Goal: Transaction & Acquisition: Purchase product/service

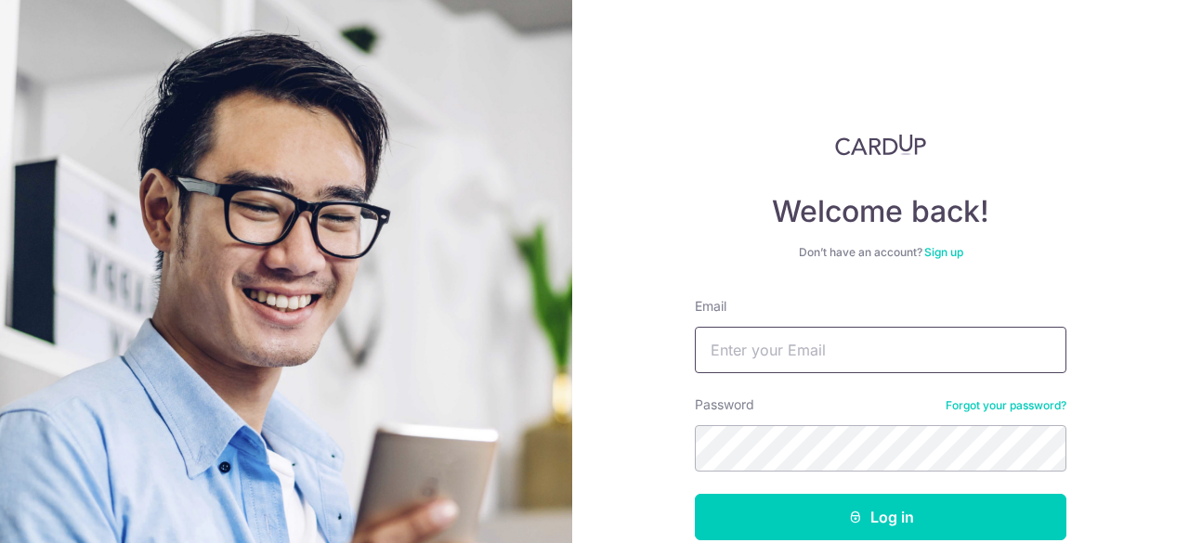
click at [859, 345] on input "Email" at bounding box center [880, 350] width 371 height 46
type input "[EMAIL_ADDRESS][DOMAIN_NAME]"
click at [695, 494] on button "Log in" at bounding box center [880, 517] width 371 height 46
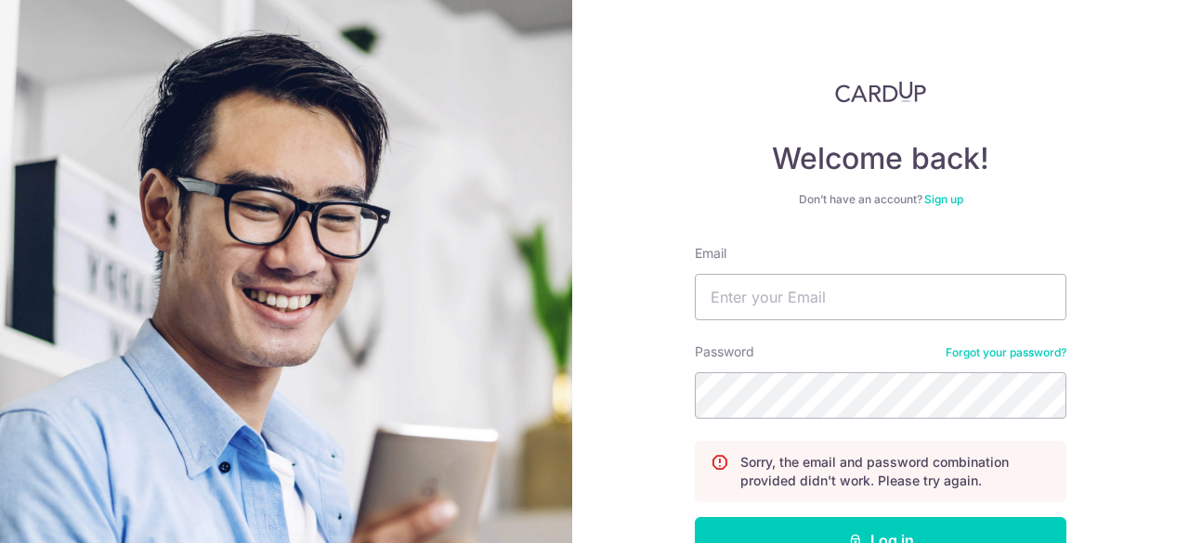
scroll to position [93, 0]
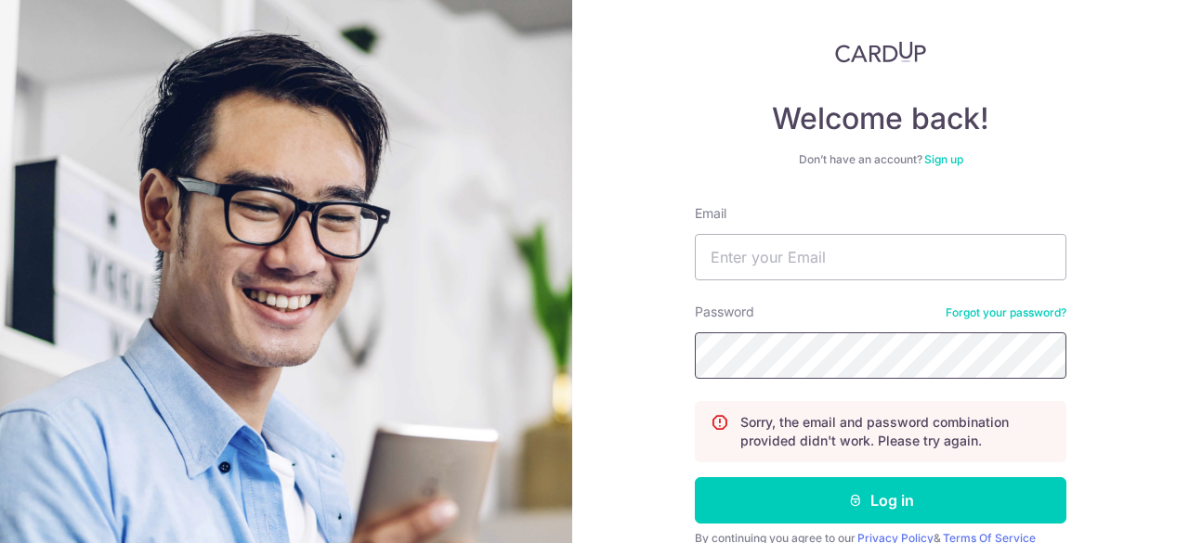
click at [695, 477] on button "Log in" at bounding box center [880, 500] width 371 height 46
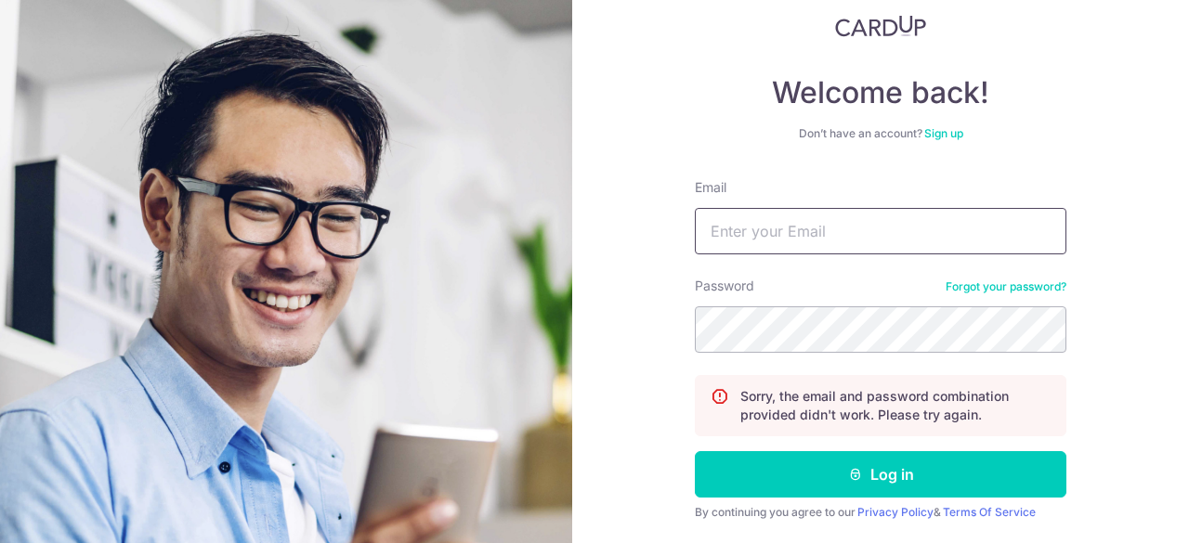
scroll to position [176, 0]
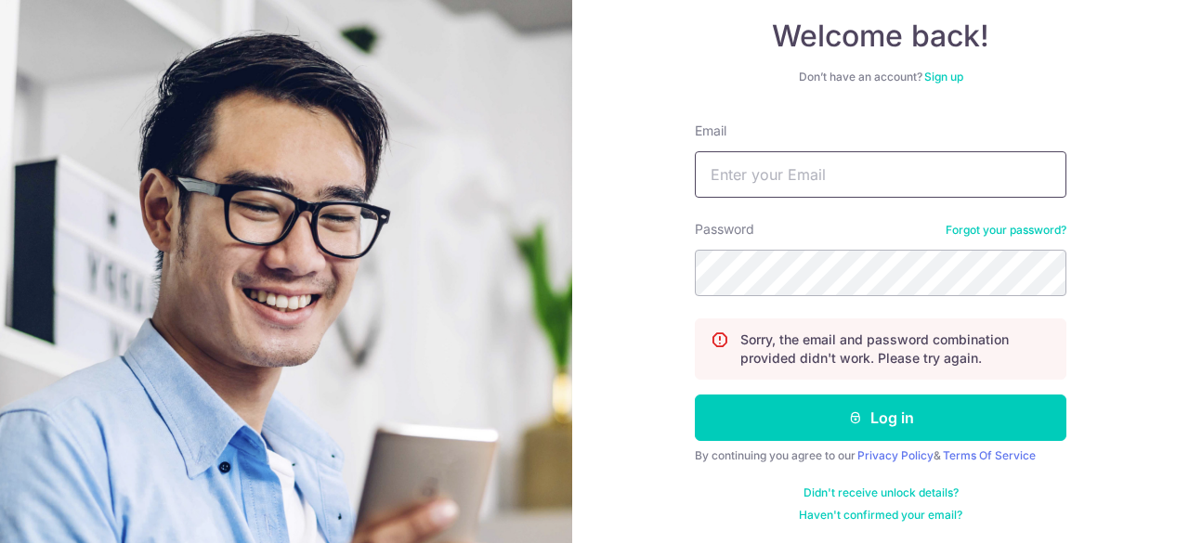
click at [910, 178] on input "Email" at bounding box center [880, 174] width 371 height 46
type input "jansenlim96@gmail.com"
click at [695, 395] on button "Log in" at bounding box center [880, 418] width 371 height 46
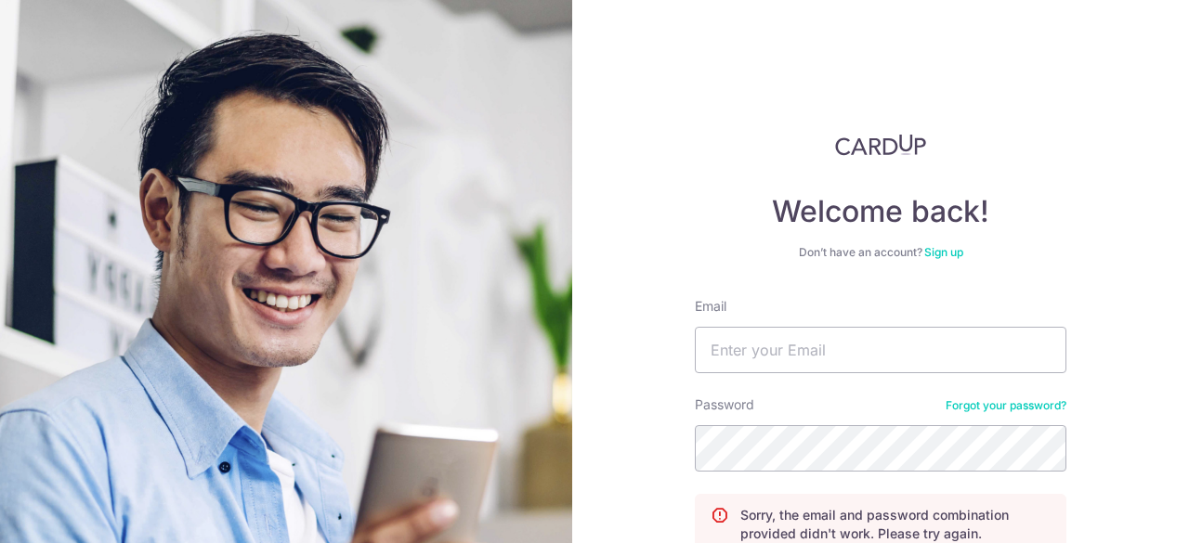
click at [995, 406] on link "Forgot your password?" at bounding box center [1005, 405] width 121 height 15
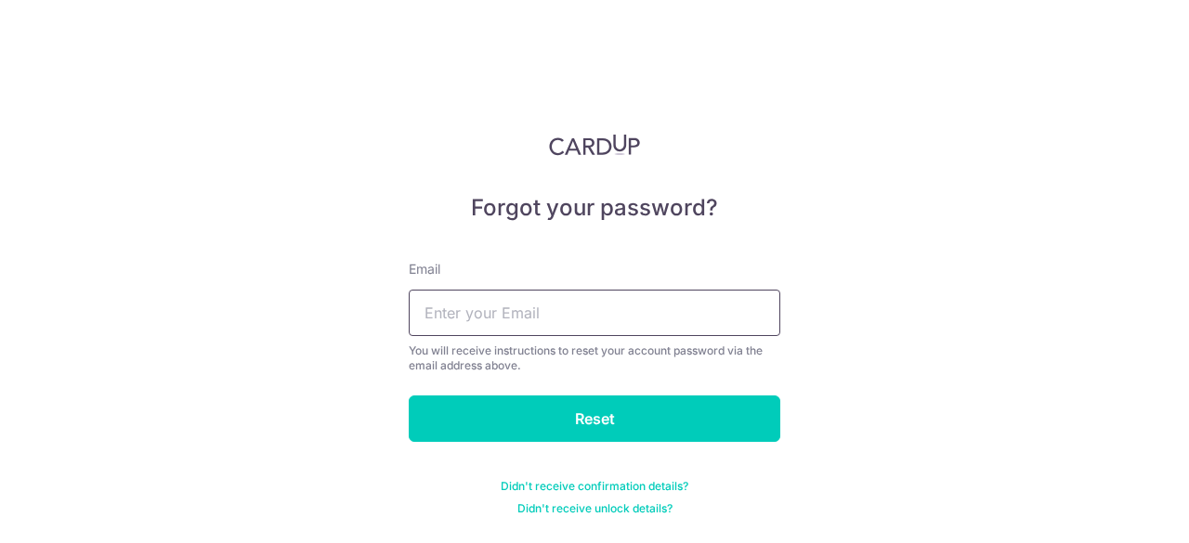
click at [646, 322] on input "text" at bounding box center [594, 313] width 371 height 46
type input "jansenlim96@gmail.com"
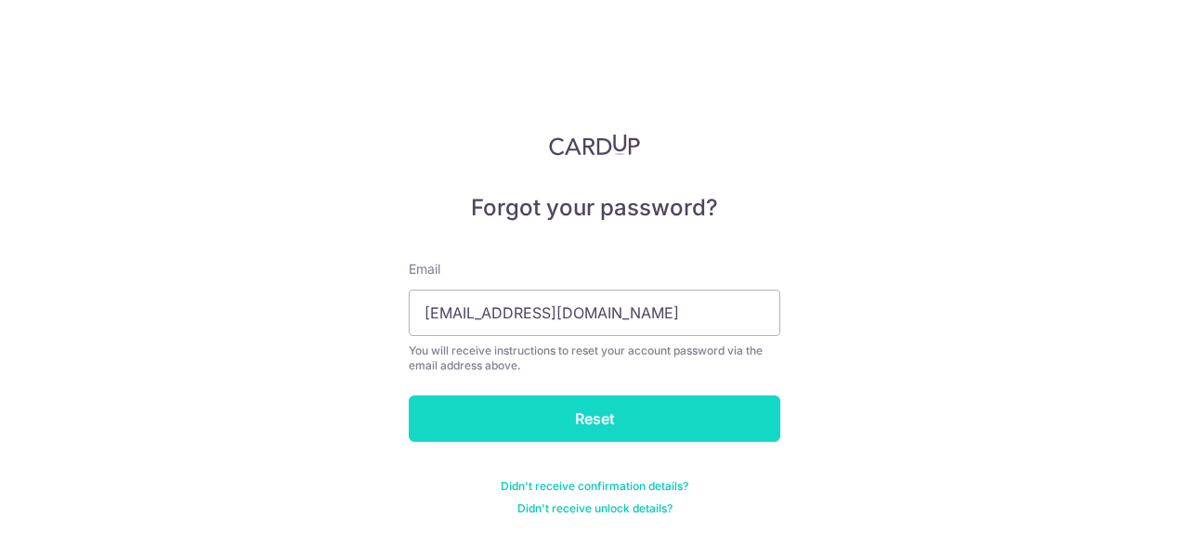
click at [583, 410] on input "Reset" at bounding box center [594, 419] width 371 height 46
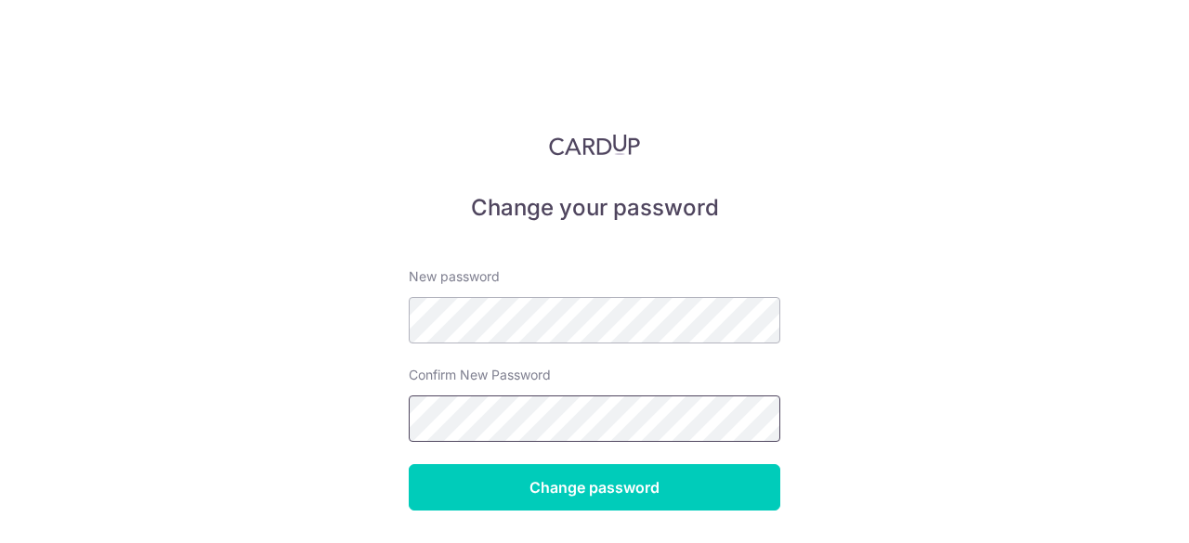
click at [409, 464] on input "Change password" at bounding box center [594, 487] width 371 height 46
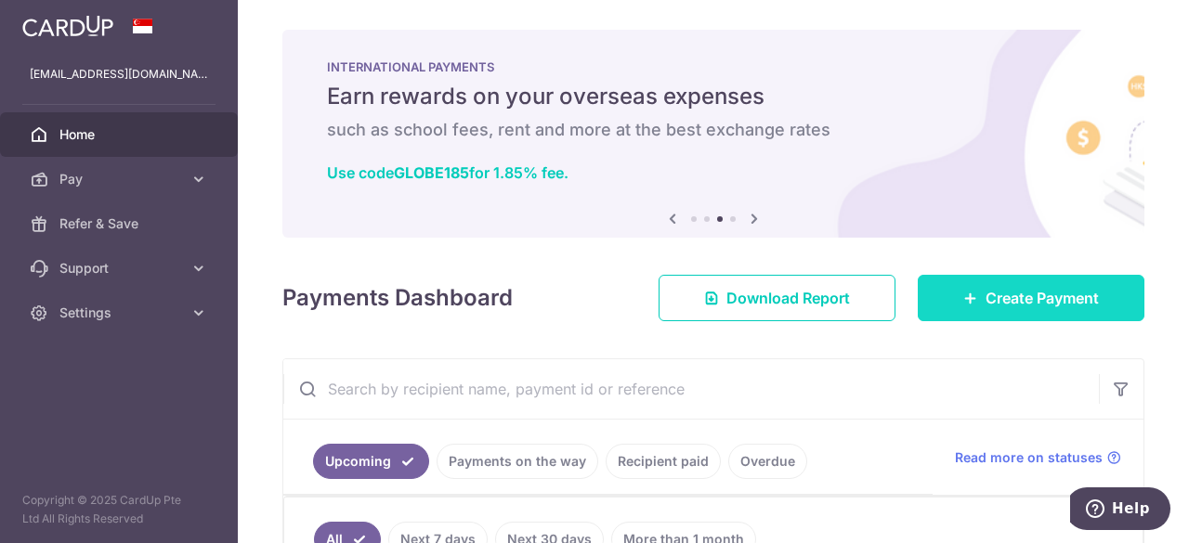
click at [963, 300] on icon at bounding box center [970, 298] width 15 height 15
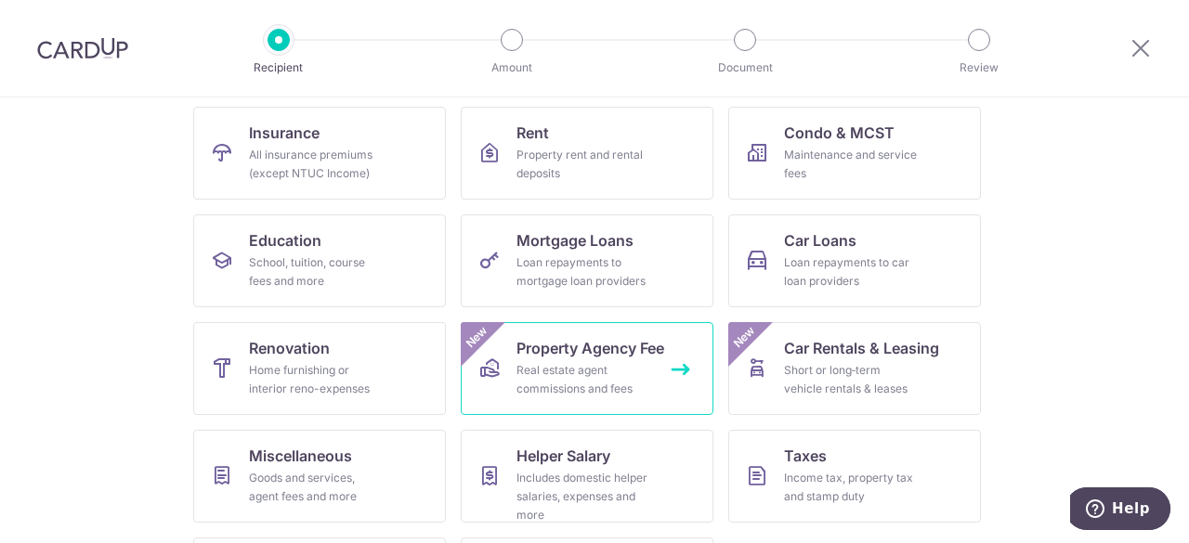
scroll to position [279, 0]
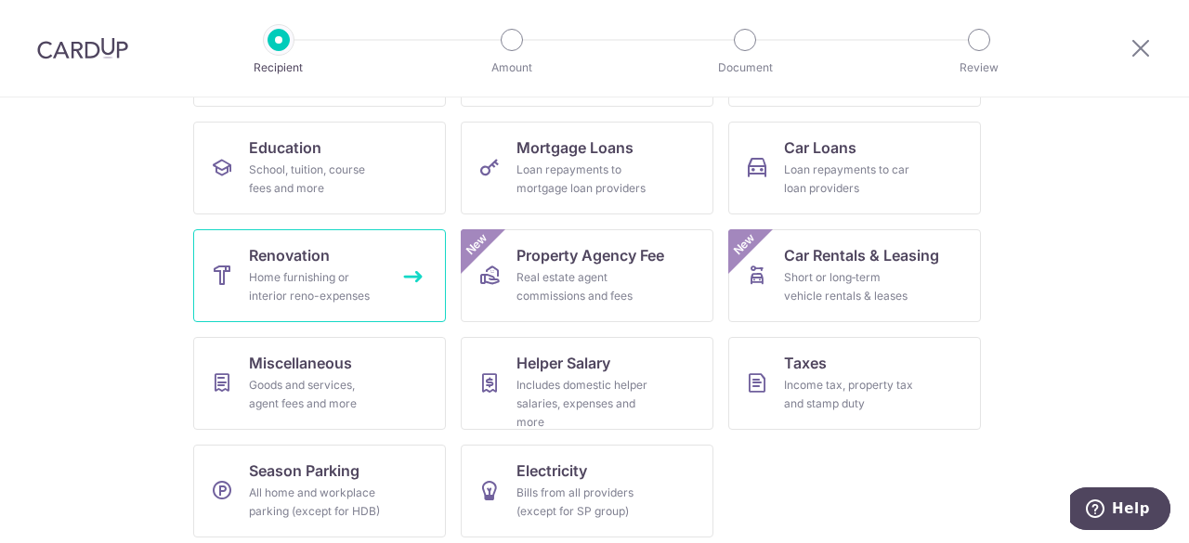
click at [266, 278] on div "Home furnishing or interior reno-expenses" at bounding box center [316, 286] width 134 height 37
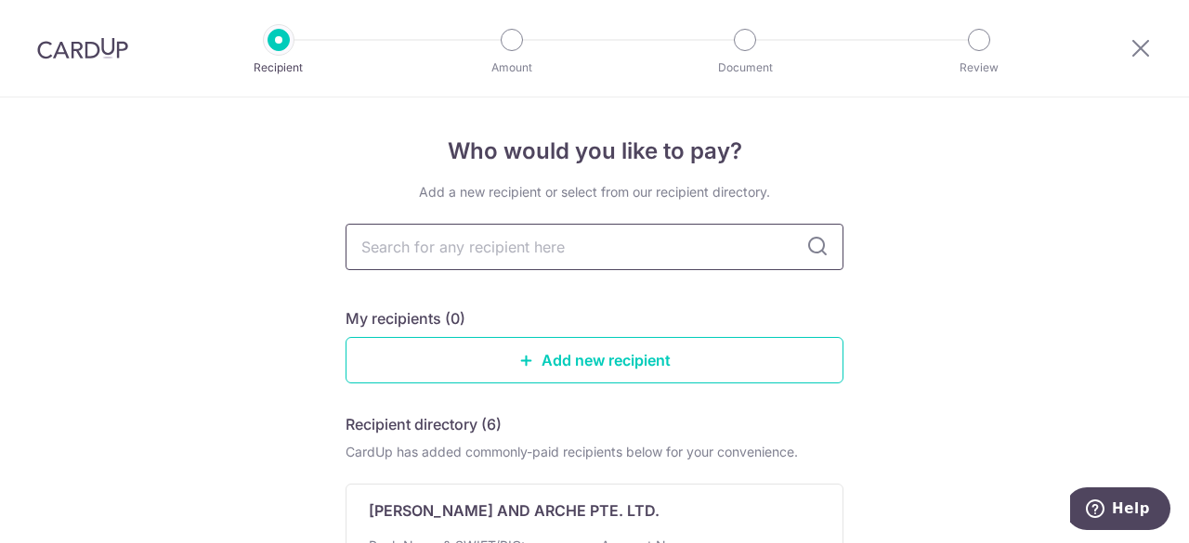
click at [451, 251] on input "text" at bounding box center [594, 247] width 498 height 46
click at [433, 244] on input "text" at bounding box center [594, 247] width 498 height 46
type input "Reart"
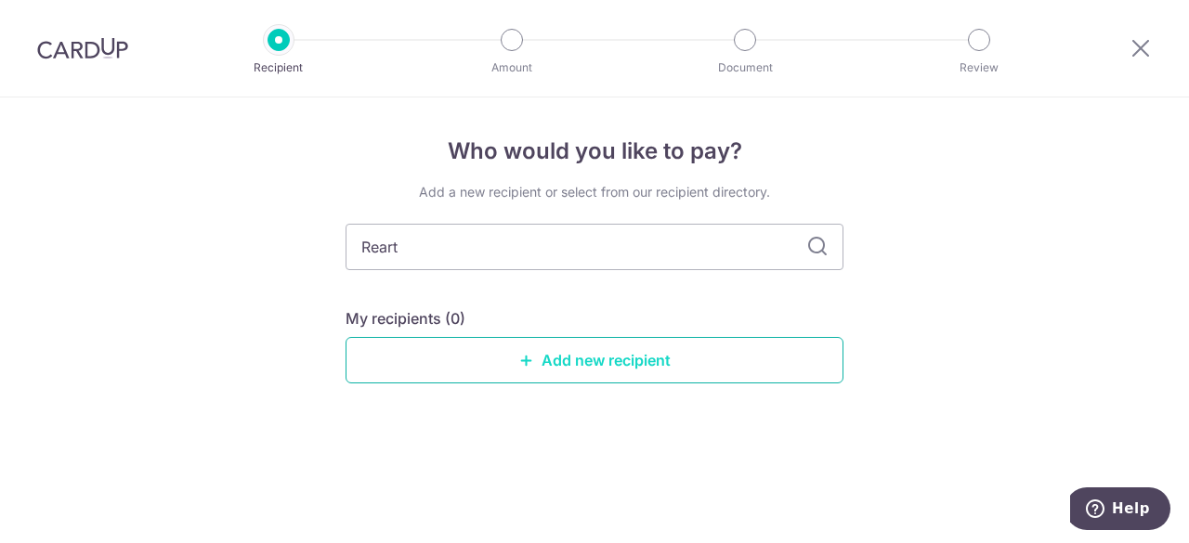
click at [537, 351] on link "Add new recipient" at bounding box center [594, 360] width 498 height 46
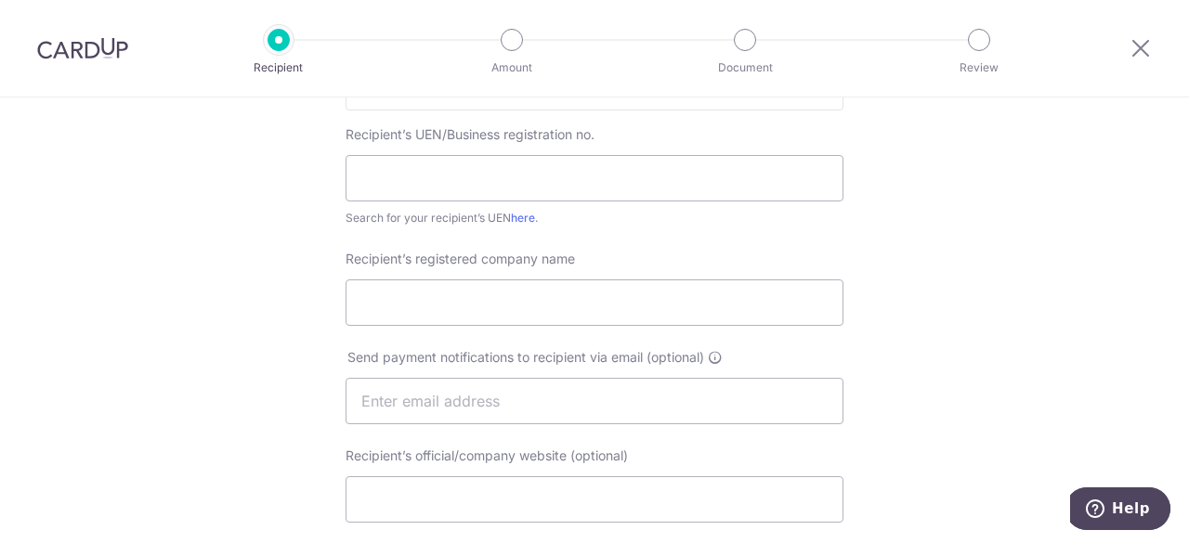
scroll to position [279, 0]
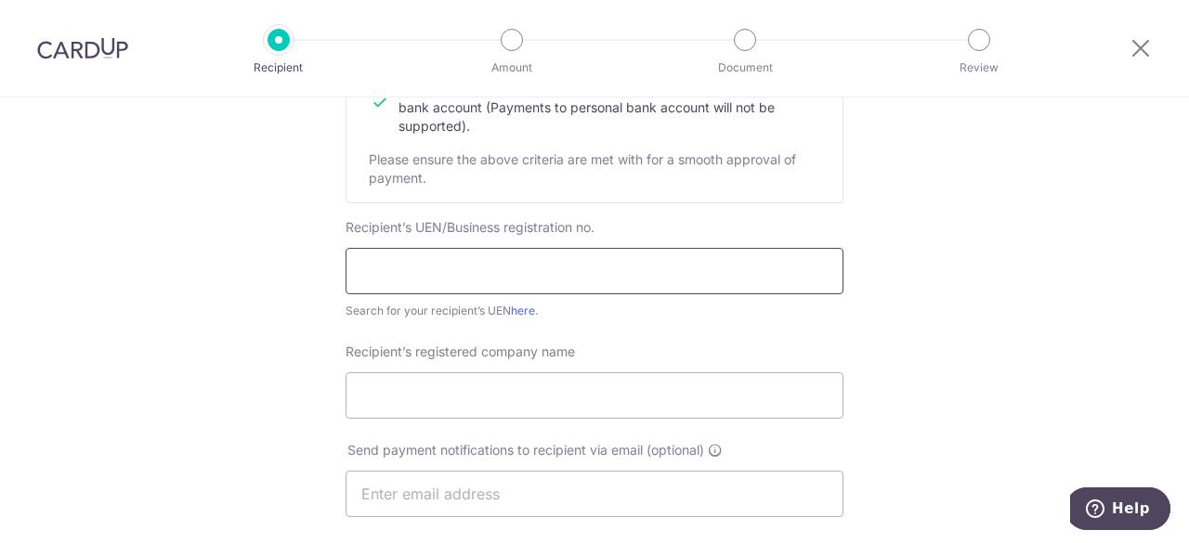
click at [525, 254] on input "text" at bounding box center [594, 271] width 498 height 46
click at [479, 277] on input "text" at bounding box center [594, 271] width 498 height 46
paste input "202135286E"
type input "202135286E"
click at [477, 323] on form "Recipient’s company details Recipient is receiving payments for home furnishing…" at bounding box center [594, 551] width 498 height 1153
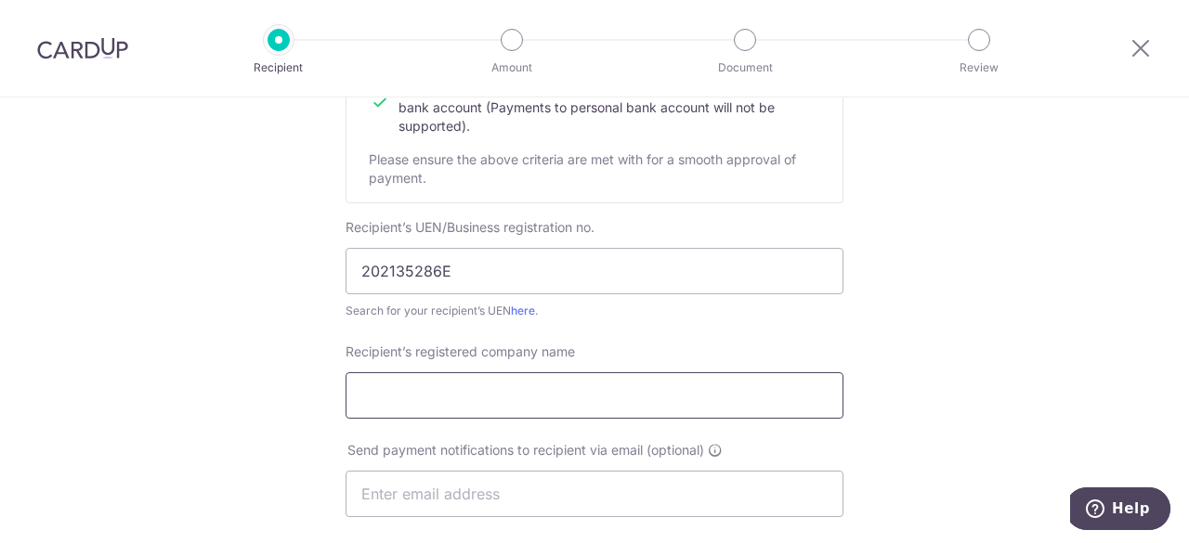
click at [459, 402] on input "Recipient’s registered company name" at bounding box center [594, 395] width 498 height 46
paste input "REART DESIGN PTE LTD"
type input "REART DESIGN PTE LTD"
click at [527, 492] on input "text" at bounding box center [594, 494] width 498 height 46
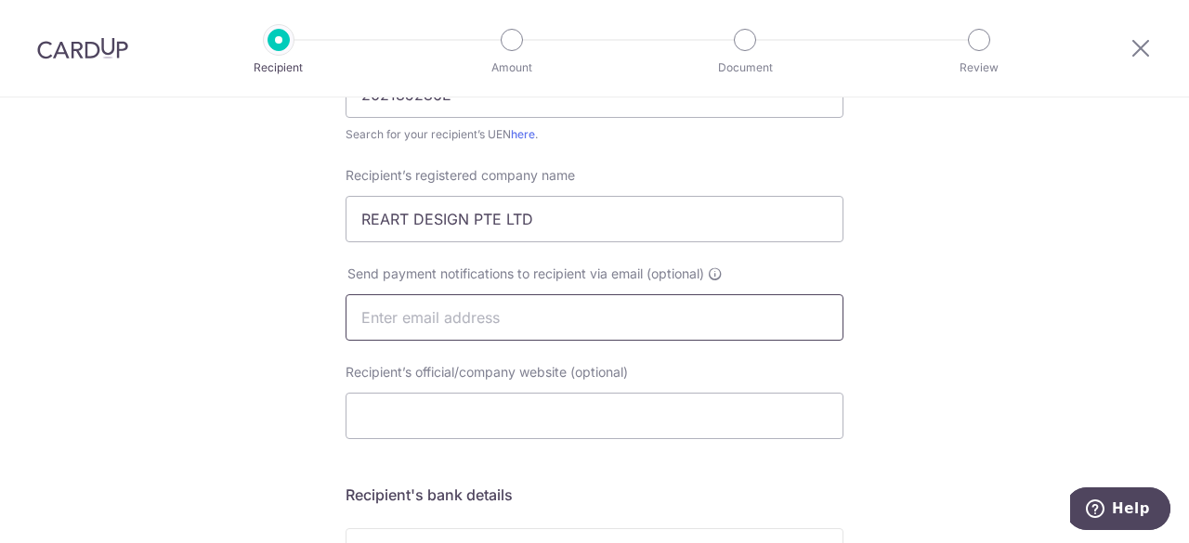
scroll to position [464, 0]
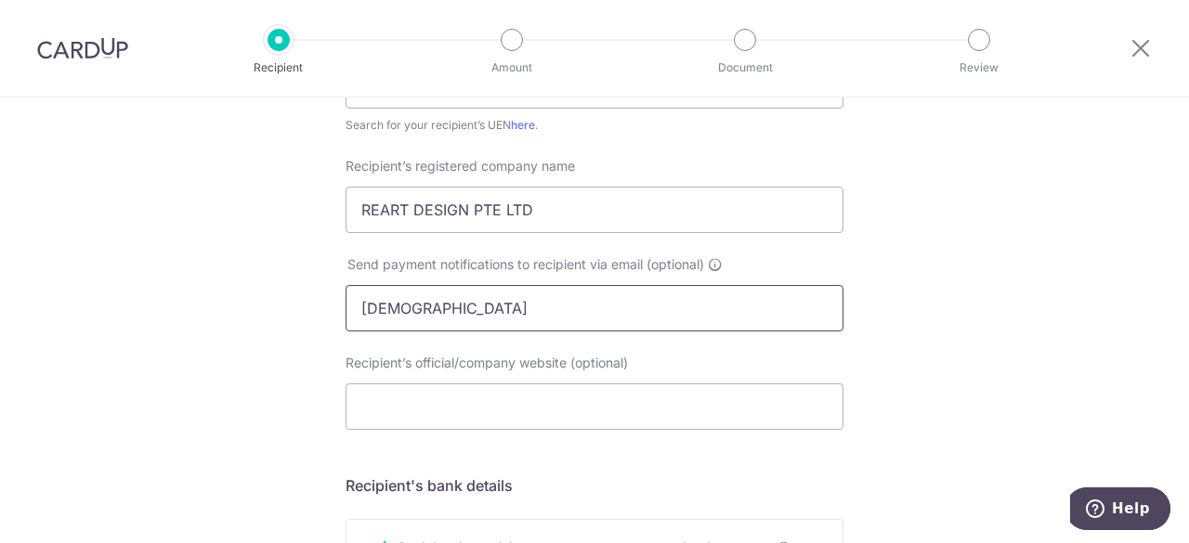
drag, startPoint x: 487, startPoint y: 310, endPoint x: 337, endPoint y: 311, distance: 149.5
click at [337, 311] on div "Send payment notifications to recipient via email (optional) [DEMOGRAPHIC_DATA]" at bounding box center [594, 293] width 520 height 76
click at [466, 319] on input "[DEMOGRAPHIC_DATA]" at bounding box center [594, 308] width 498 height 46
click at [479, 307] on input "[DEMOGRAPHIC_DATA]" at bounding box center [594, 308] width 498 height 46
drag, startPoint x: 483, startPoint y: 307, endPoint x: 310, endPoint y: 302, distance: 172.8
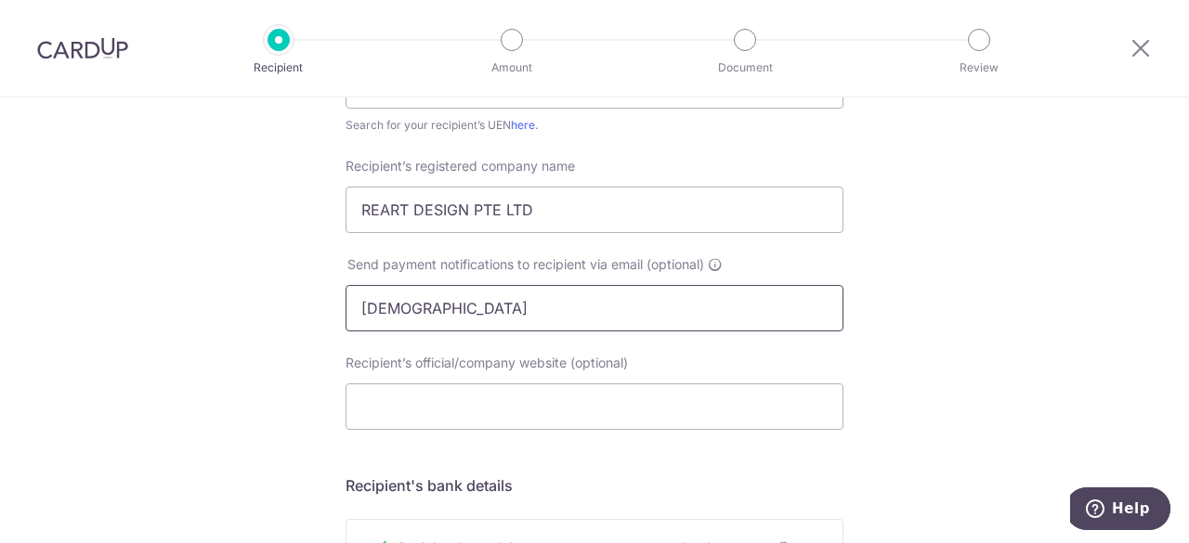
click at [310, 302] on div "Who would you like to pay? Your recipient does not need a CardUp account to rec…" at bounding box center [594, 331] width 1189 height 1397
paste input "[EMAIL_ADDRESS][DOMAIN_NAME]"
type input "[EMAIL_ADDRESS][DOMAIN_NAME]"
click at [286, 295] on div "Who would you like to pay? Your recipient does not need a CardUp account to rec…" at bounding box center [594, 331] width 1189 height 1397
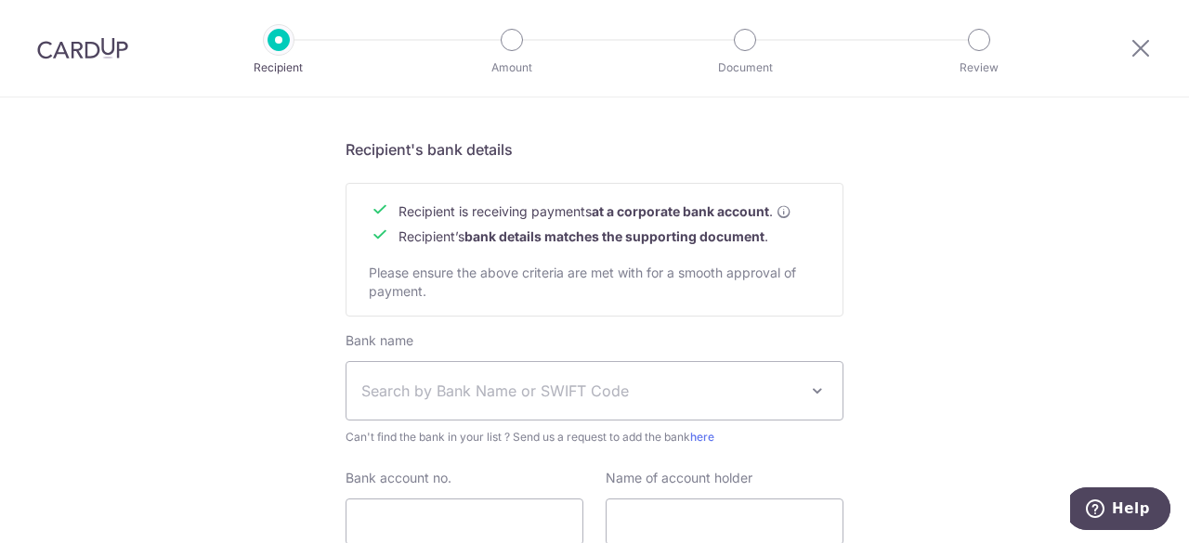
scroll to position [929, 0]
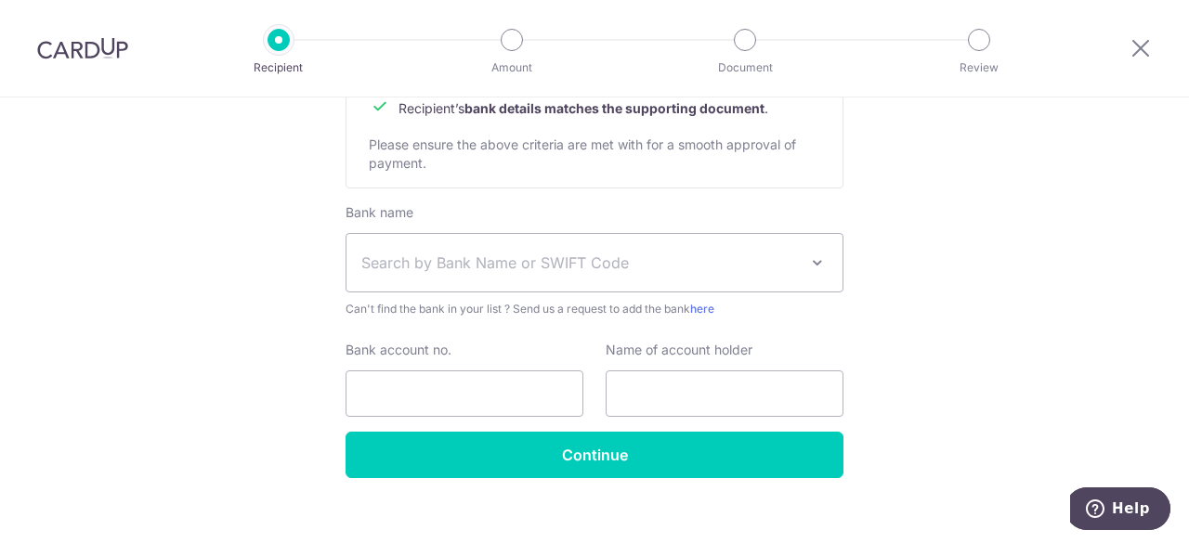
click at [499, 260] on span "Search by Bank Name or SWIFT Code" at bounding box center [579, 263] width 436 height 22
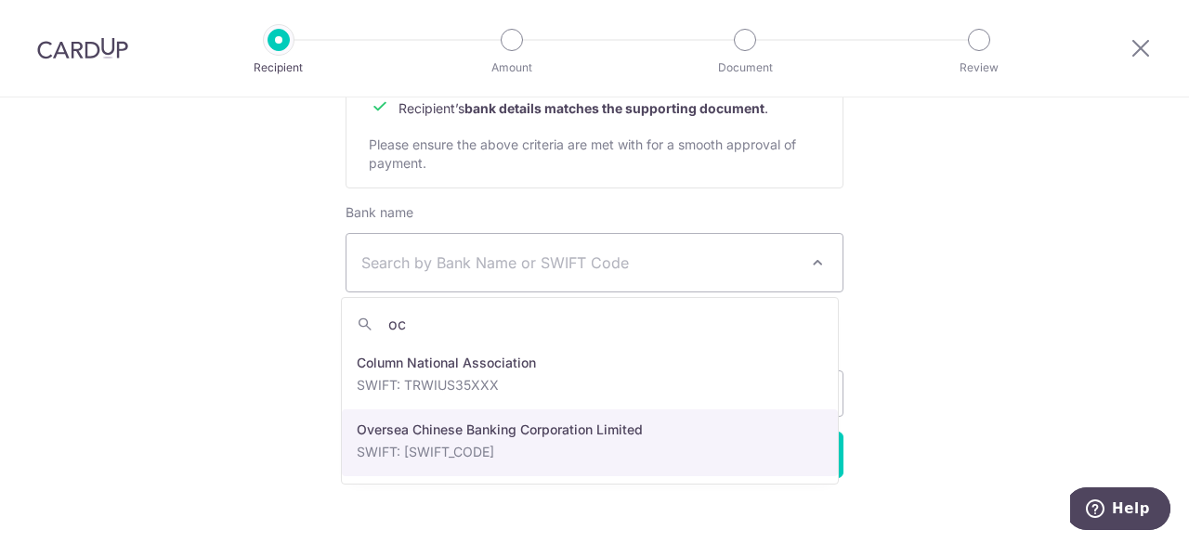
type input "oc"
select select "12"
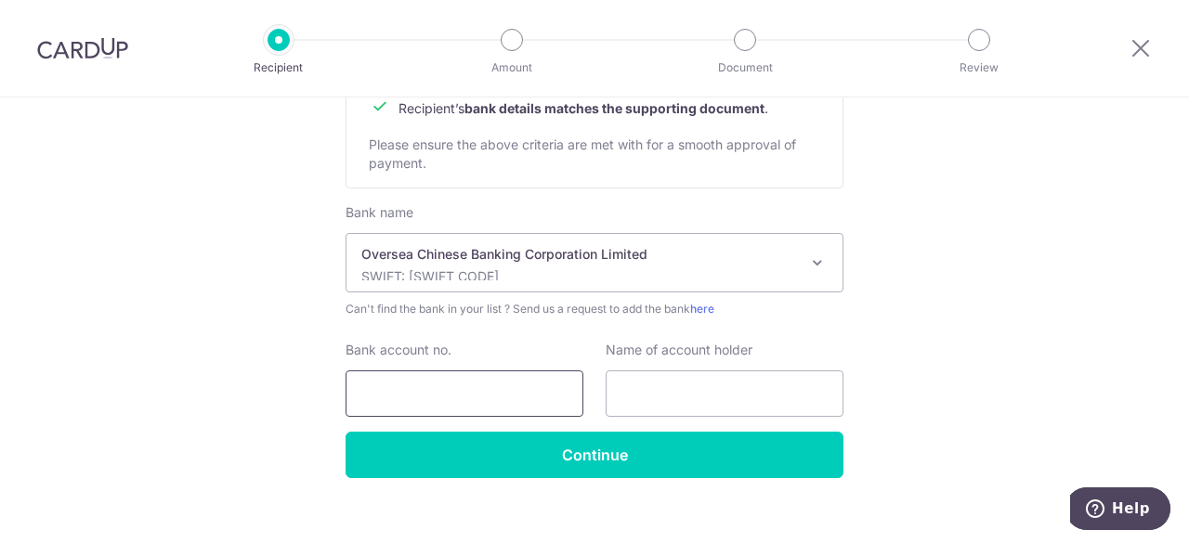
click at [501, 394] on input "Bank account no." at bounding box center [464, 394] width 238 height 46
paste input "601648967001"
type input "601648967001"
click at [673, 398] on input "text" at bounding box center [724, 394] width 238 height 46
click at [754, 378] on input "text" at bounding box center [724, 394] width 238 height 46
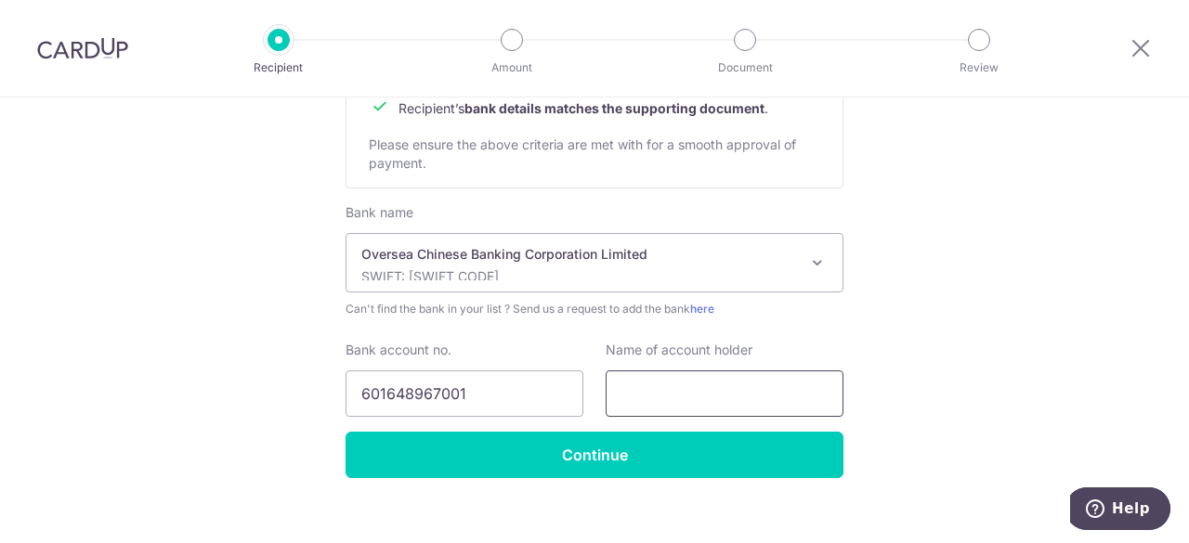
paste input "REART DESIGN PTE LTD"
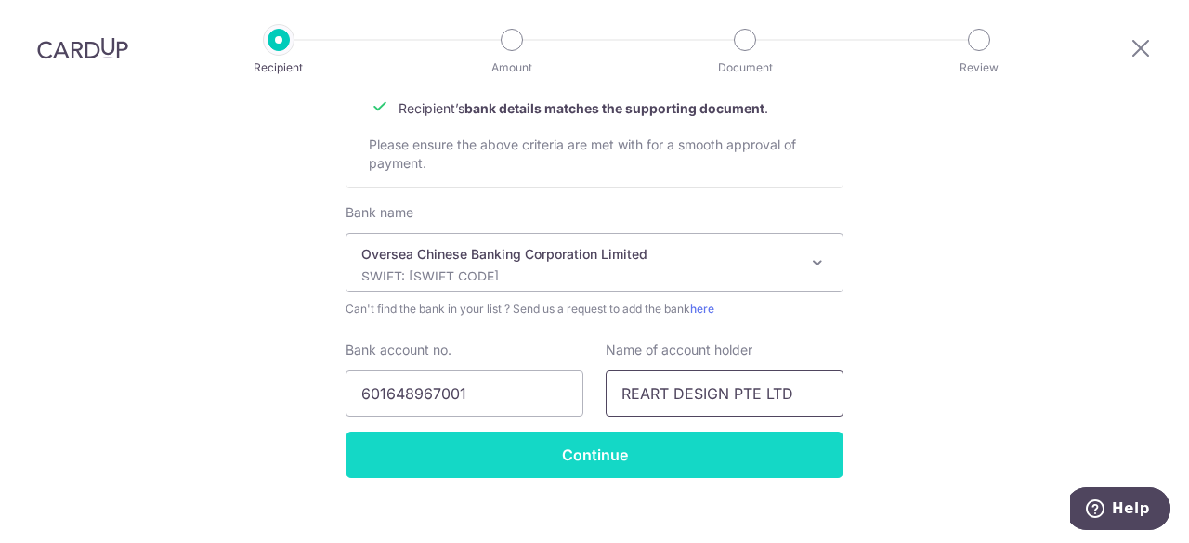
type input "REART DESIGN PTE LTD"
click at [641, 447] on input "Continue" at bounding box center [594, 455] width 498 height 46
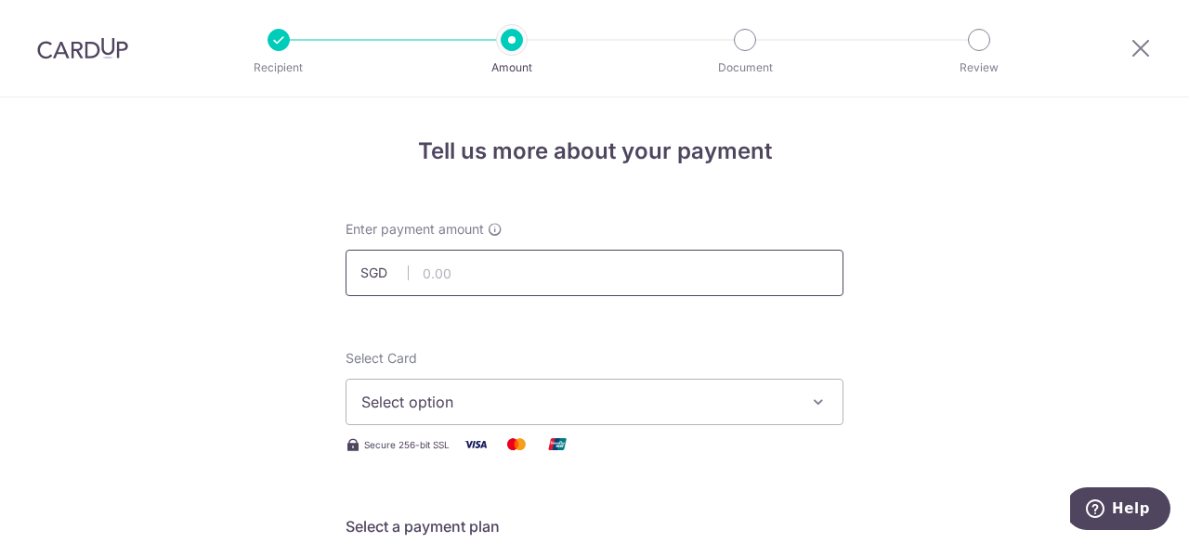
click at [500, 276] on input "text" at bounding box center [594, 273] width 498 height 46
paste input "2,472"
type input "2,472.00"
click at [470, 406] on span "Select option" at bounding box center [577, 402] width 433 height 22
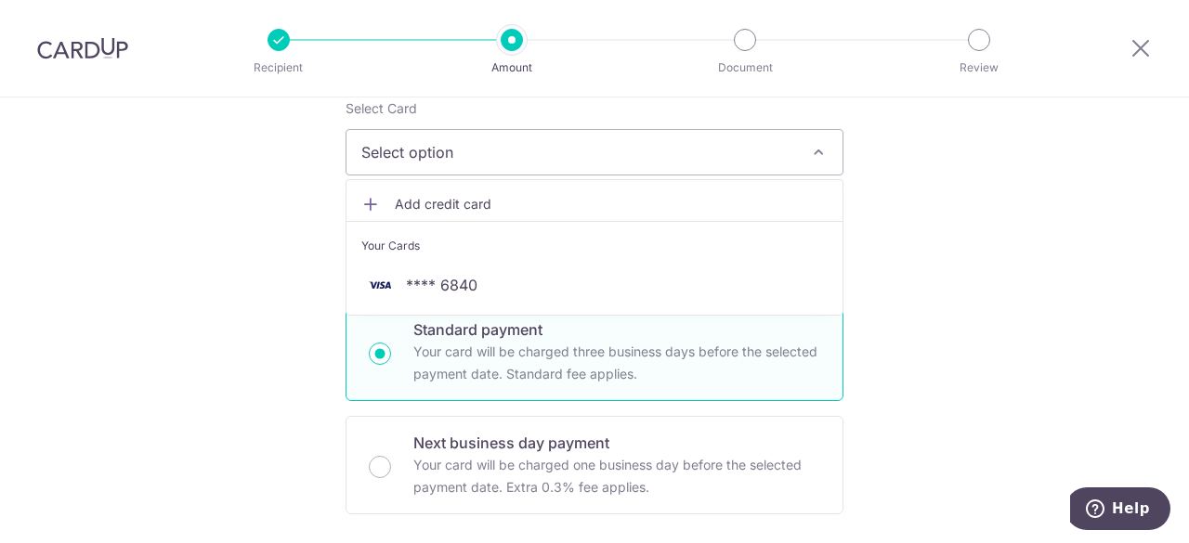
scroll to position [279, 0]
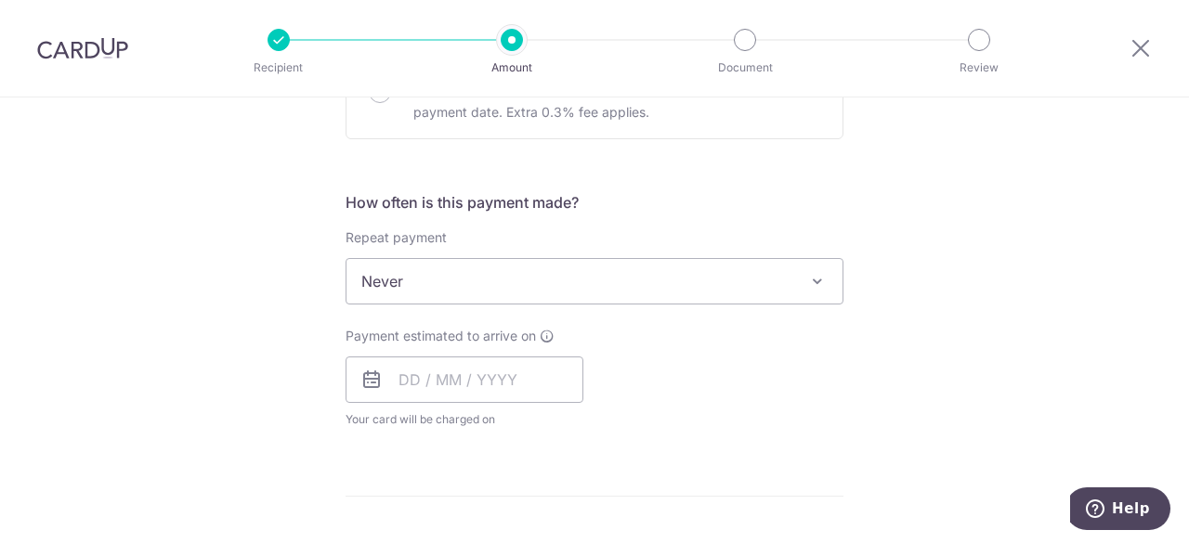
scroll to position [650, 0]
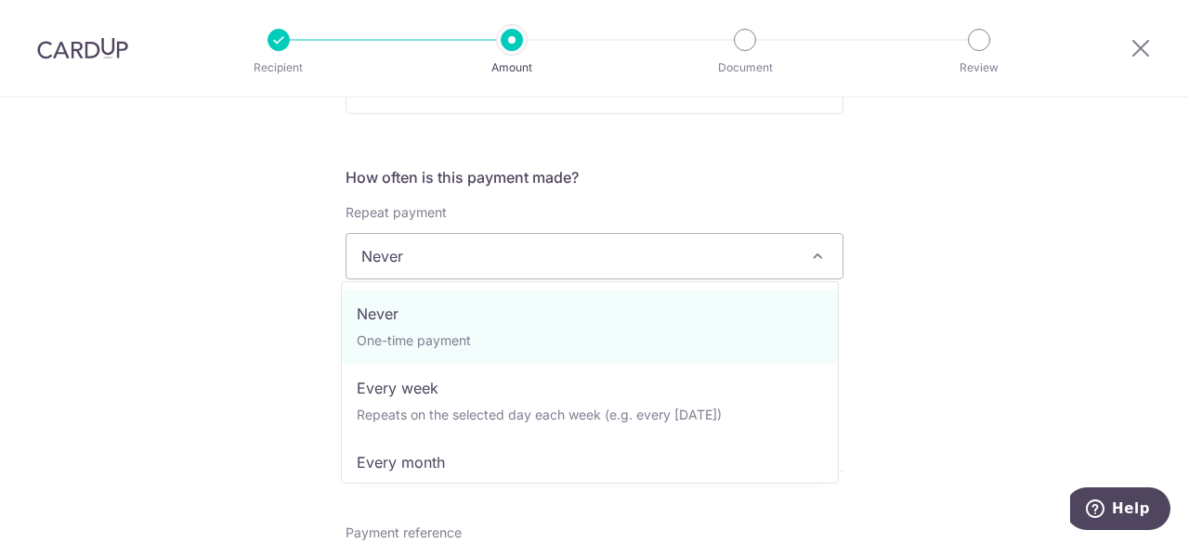
click at [439, 263] on span "Never" at bounding box center [594, 256] width 496 height 45
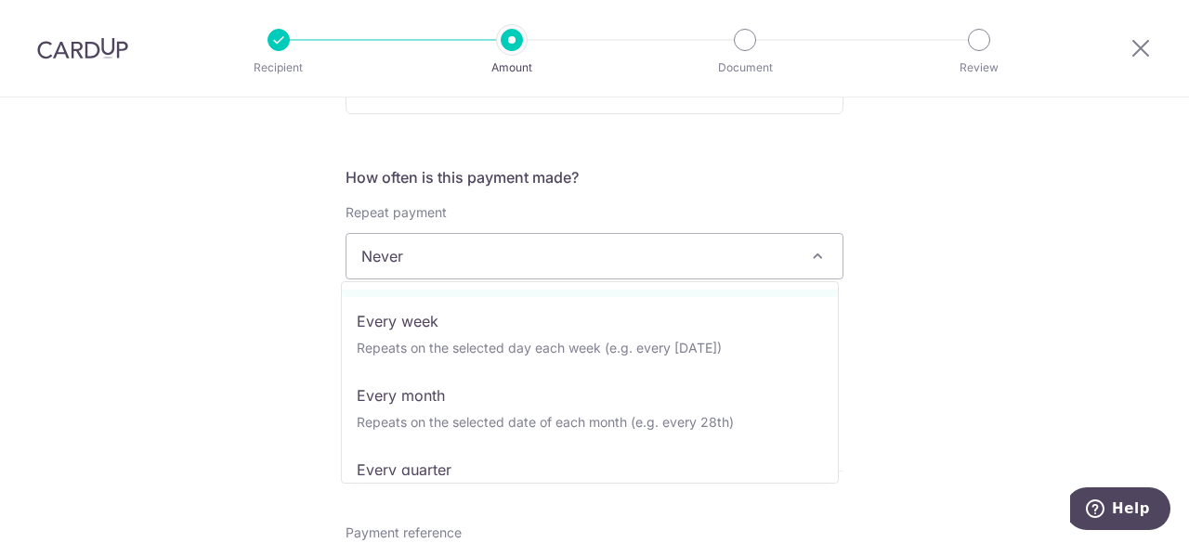
scroll to position [93, 0]
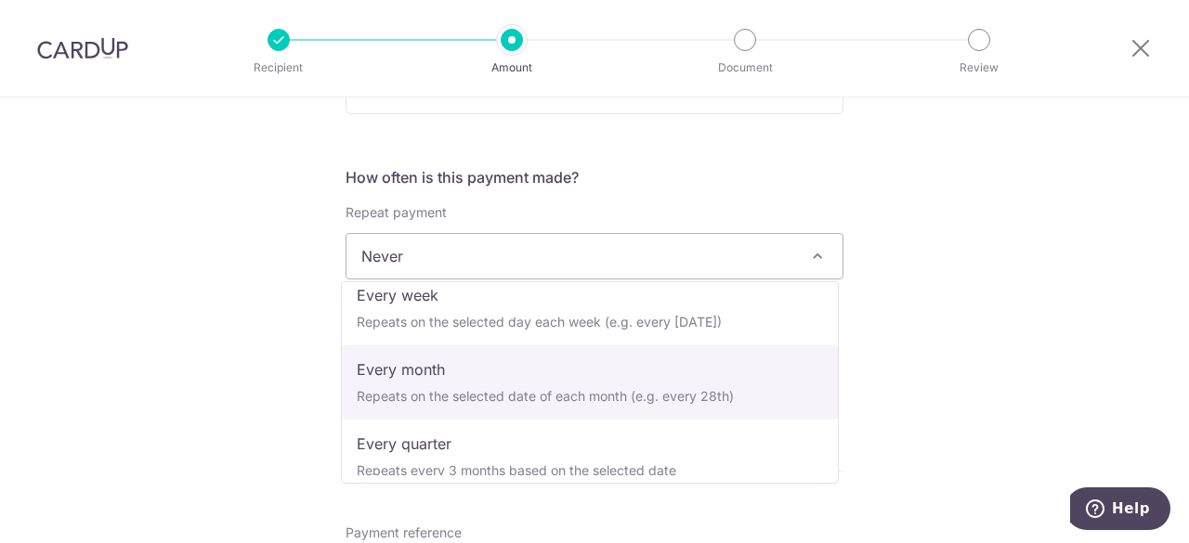
select select "3"
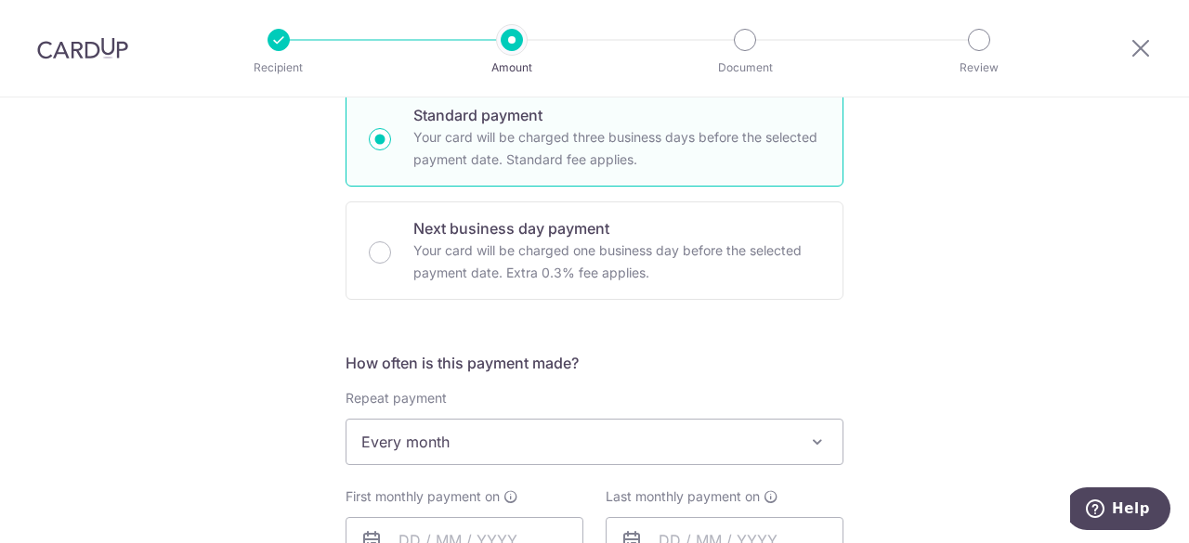
scroll to position [557, 0]
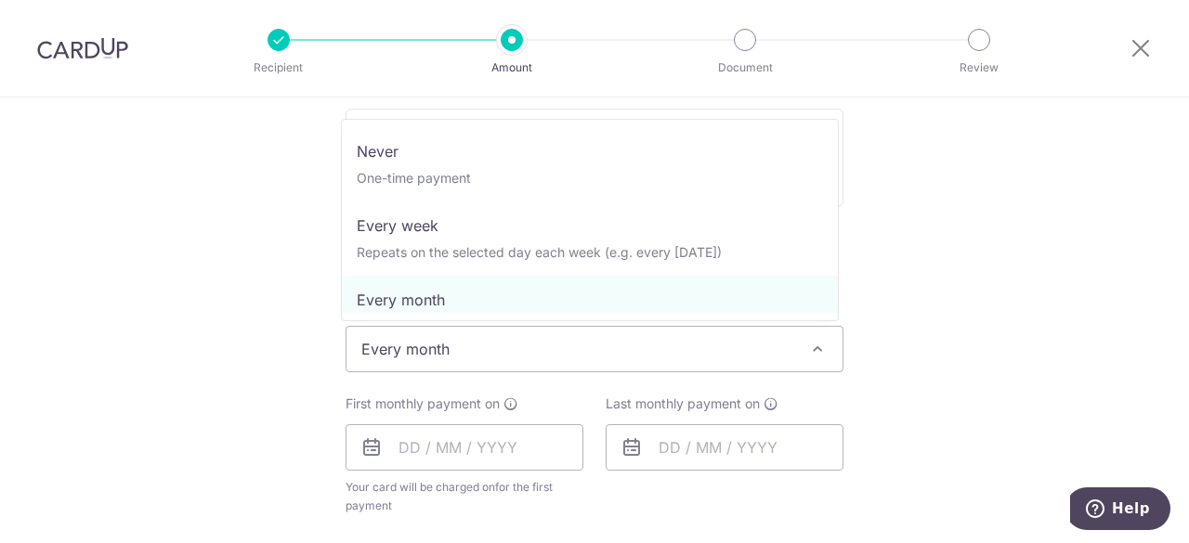
click at [469, 350] on span "Every month" at bounding box center [594, 349] width 496 height 45
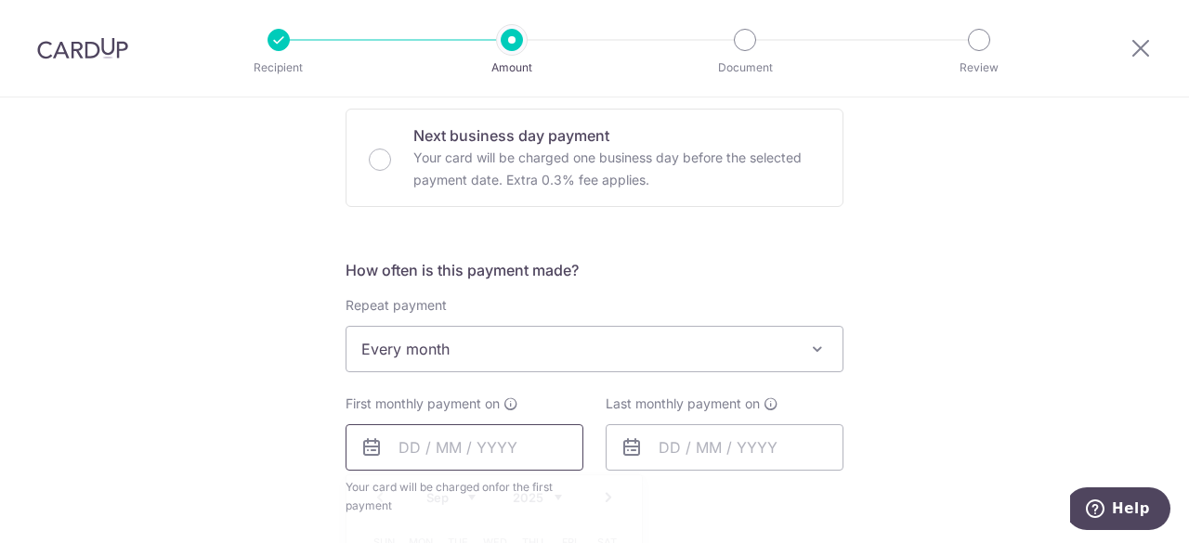
click at [466, 448] on input "text" at bounding box center [464, 447] width 238 height 46
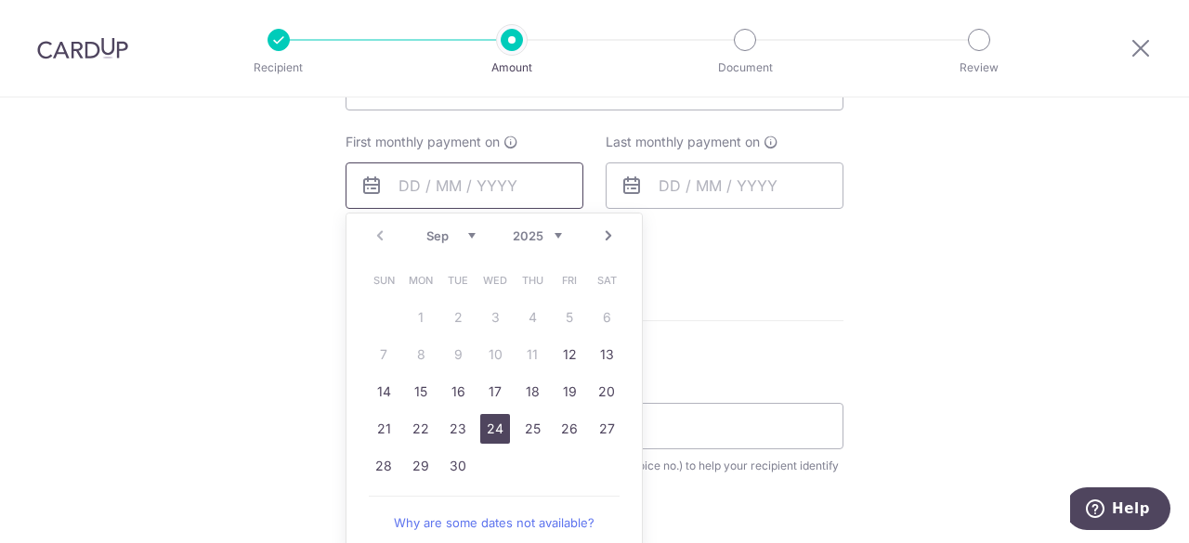
scroll to position [836, 0]
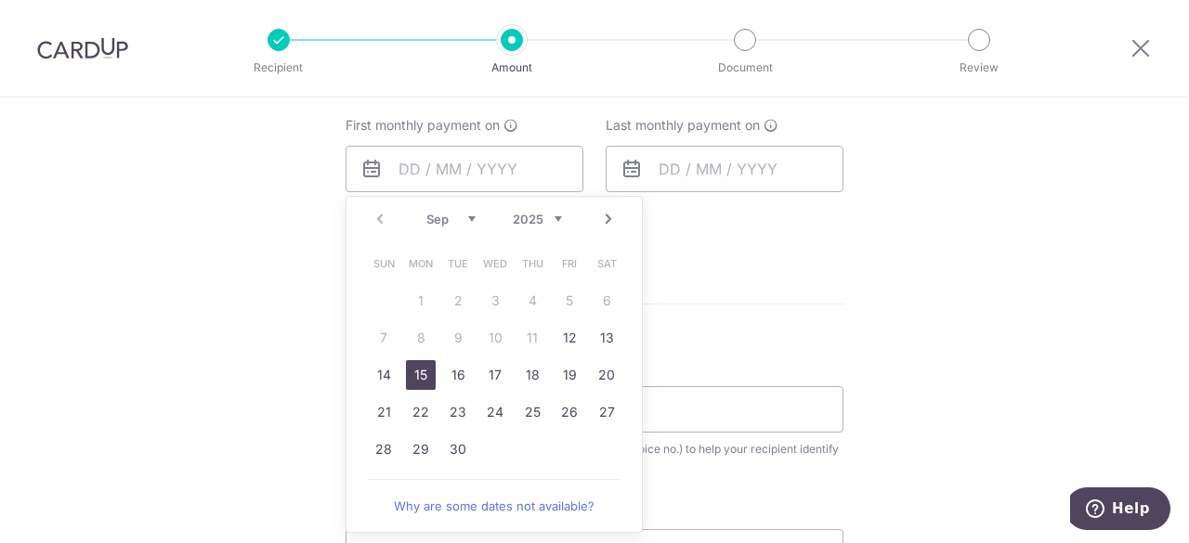
click at [417, 378] on link "15" at bounding box center [421, 375] width 30 height 30
type input "[DATE]"
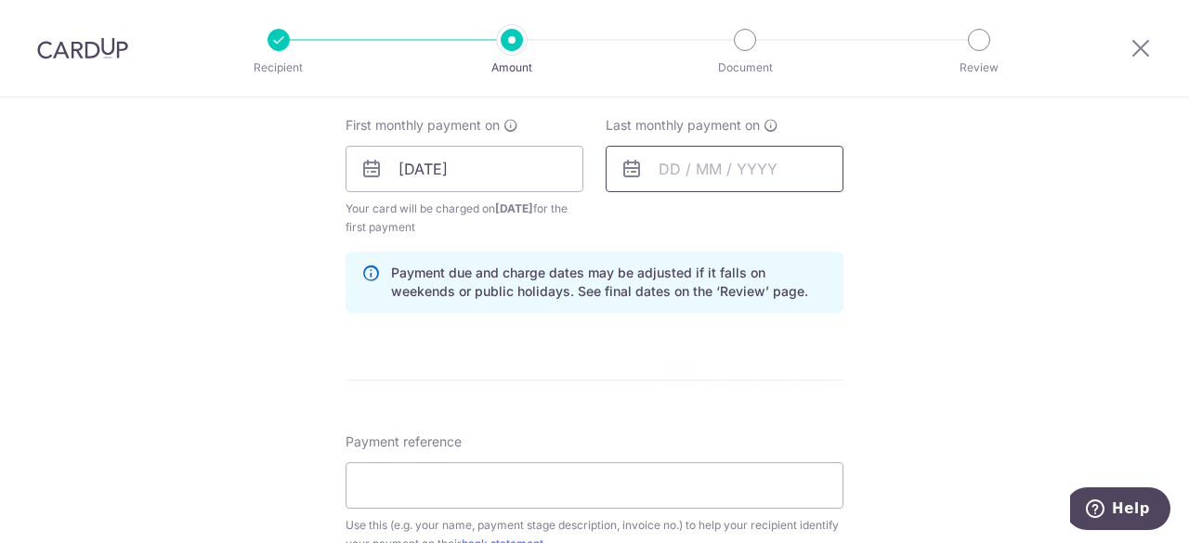
click at [708, 174] on input "text" at bounding box center [724, 169] width 238 height 46
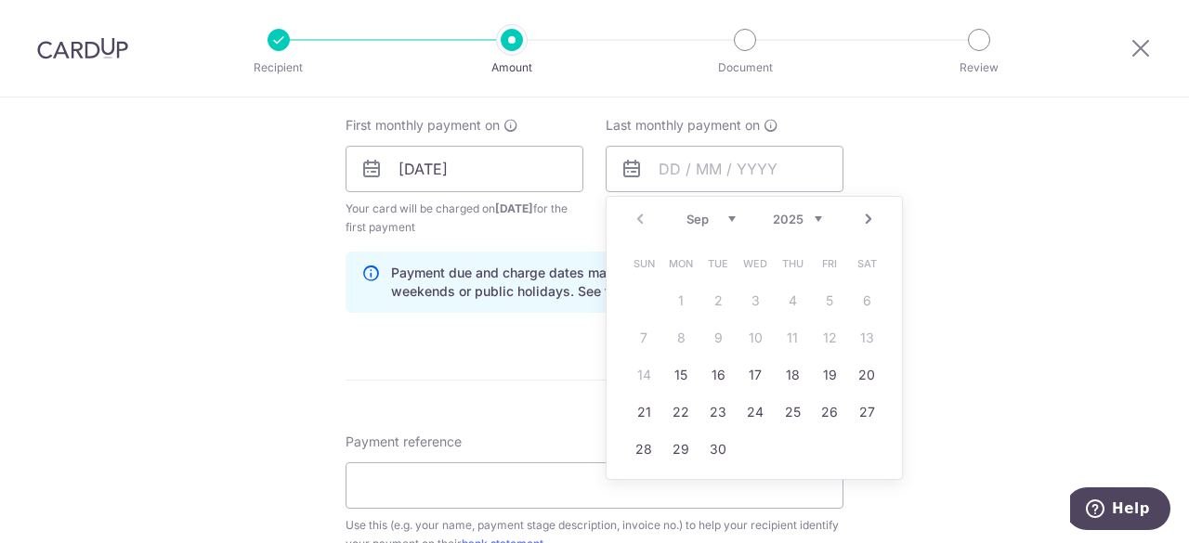
click at [867, 209] on link "Next" at bounding box center [868, 219] width 22 height 22
click at [673, 435] on link "24" at bounding box center [681, 450] width 30 height 30
type input "[DATE]"
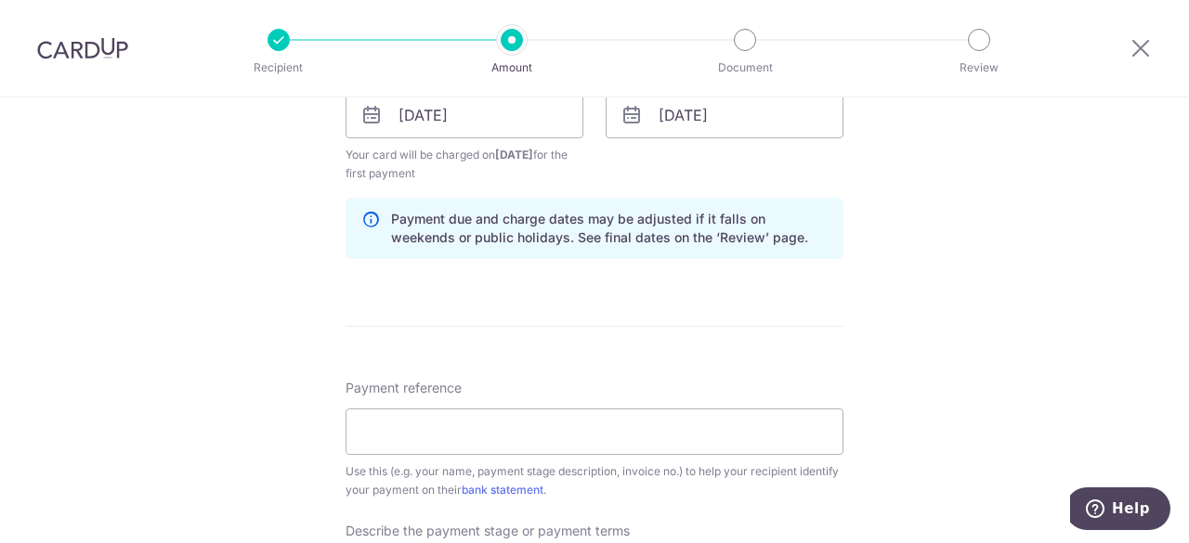
scroll to position [929, 0]
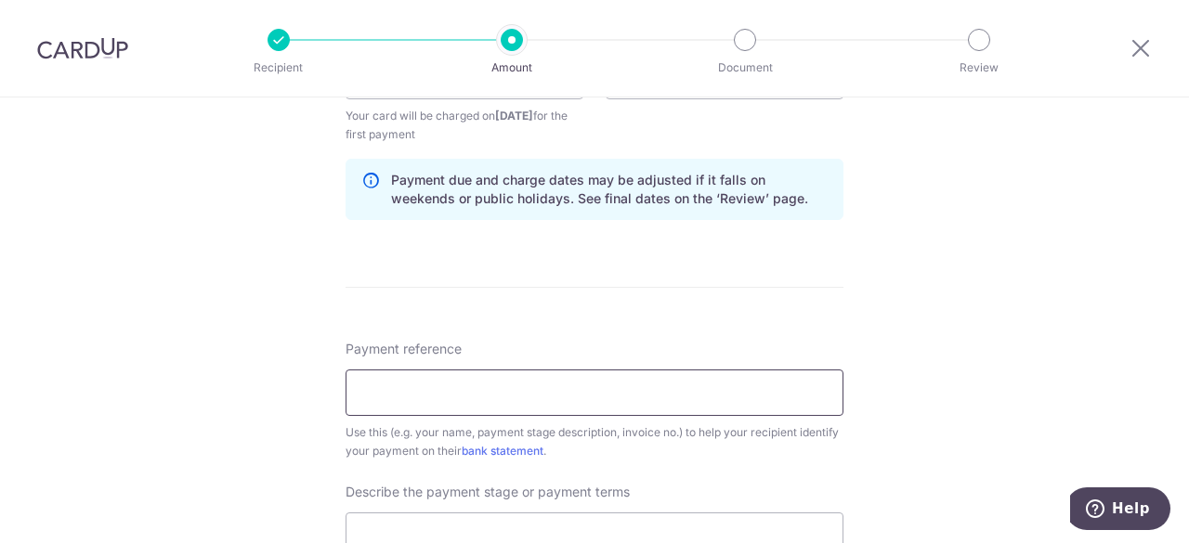
click at [575, 395] on input "Payment reference" at bounding box center [594, 393] width 498 height 46
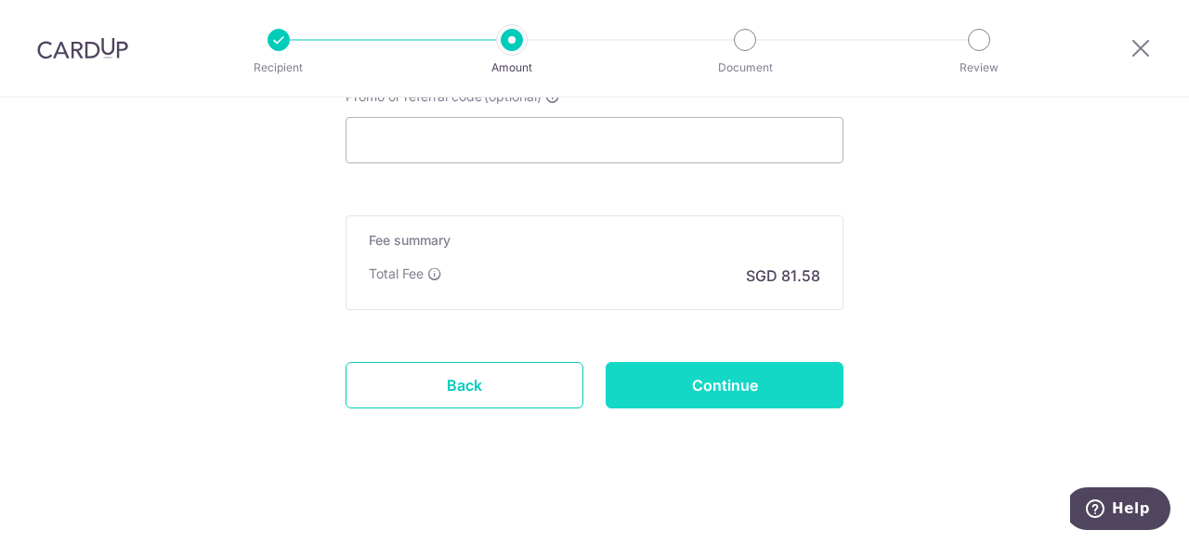
scroll to position [1170, 0]
